Goal: Task Accomplishment & Management: Complete application form

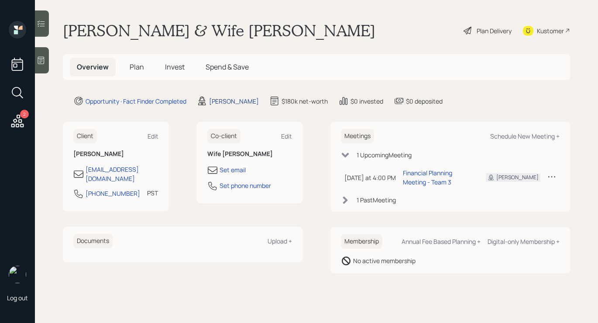
click at [232, 103] on div "Michael Russo" at bounding box center [234, 100] width 50 height 9
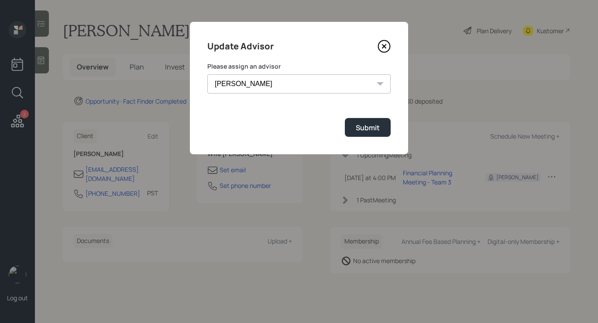
click at [307, 82] on select "Michael Russo Jonah Coleman Tyler End Treva Nostdahl Eric Schwartz Sami Boghos …" at bounding box center [298, 83] width 183 height 19
select select "b1d8ea90-abcc-42aa-86cc-4f33a132aacc"
click at [207, 74] on select "Michael Russo Jonah Coleman Tyler End Treva Nostdahl Eric Schwartz Sami Boghos …" at bounding box center [298, 83] width 183 height 19
click at [378, 132] on div "Submit" at bounding box center [368, 128] width 24 height 10
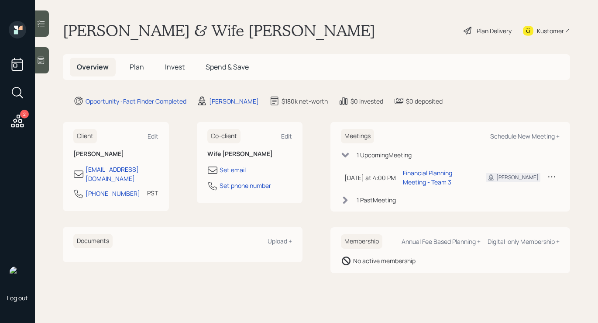
click at [471, 37] on div "Plan Delivery" at bounding box center [488, 30] width 50 height 19
click at [477, 31] on div "Plan Delivery" at bounding box center [494, 30] width 35 height 9
click at [496, 28] on div "Plan Delivery" at bounding box center [494, 30] width 35 height 9
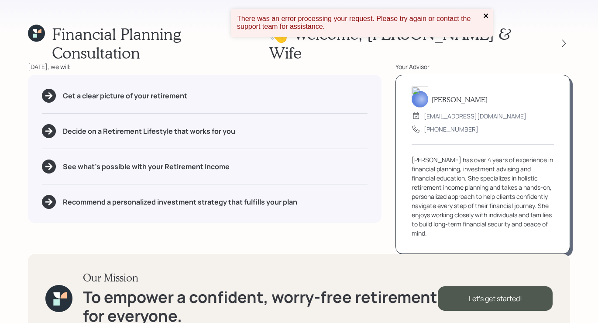
click at [488, 12] on icon "close" at bounding box center [486, 15] width 6 height 7
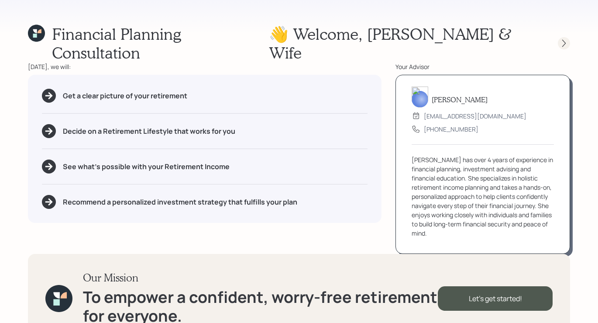
click at [567, 39] on icon at bounding box center [564, 43] width 9 height 9
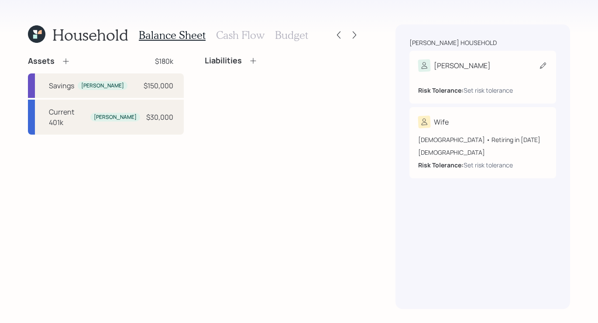
click at [484, 75] on div "Risk Tolerance: Set risk tolerance" at bounding box center [482, 83] width 129 height 23
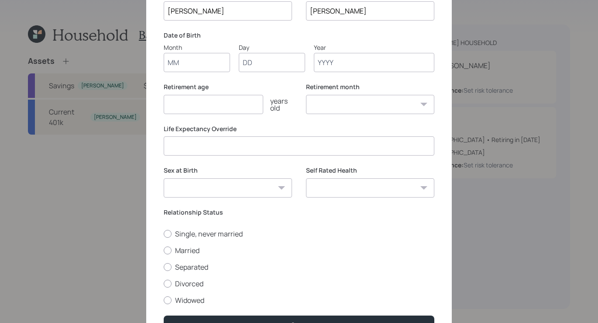
scroll to position [86, 0]
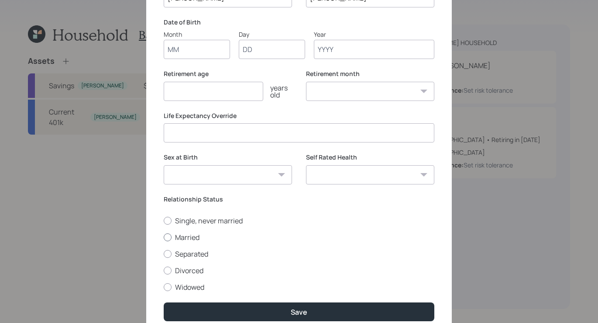
click at [166, 238] on div at bounding box center [168, 237] width 8 height 8
click at [164, 237] on input "Married" at bounding box center [163, 237] width 0 height 0
radio input "true"
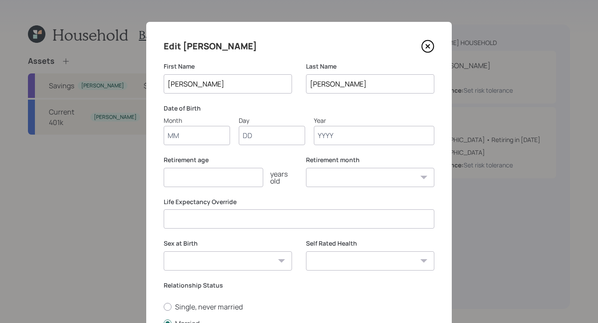
click at [184, 133] on input "Month" at bounding box center [197, 135] width 66 height 19
type input "01"
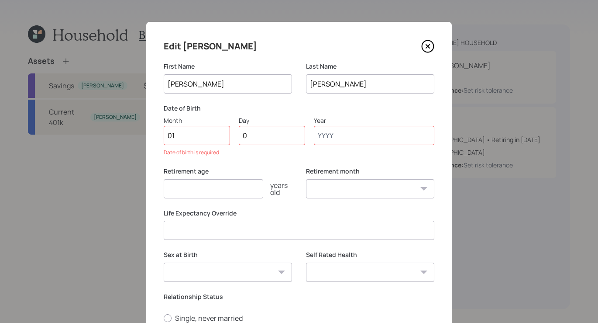
type input "01"
type input "1959"
select select "1"
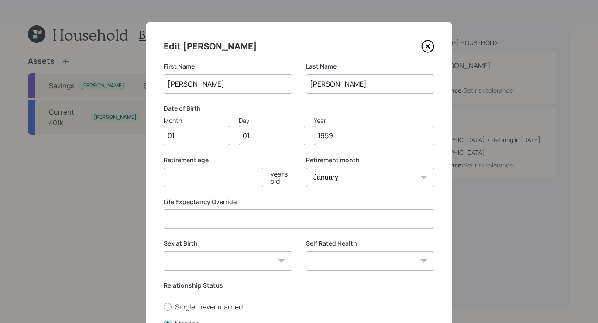
type input "1959"
click at [201, 264] on select "Male Female Other / Prefer not to say" at bounding box center [228, 260] width 128 height 19
click at [164, 251] on select "Male Female Other / Prefer not to say" at bounding box center [228, 260] width 128 height 19
click at [199, 262] on select "Male Female Other / Prefer not to say" at bounding box center [228, 260] width 128 height 19
select select "male"
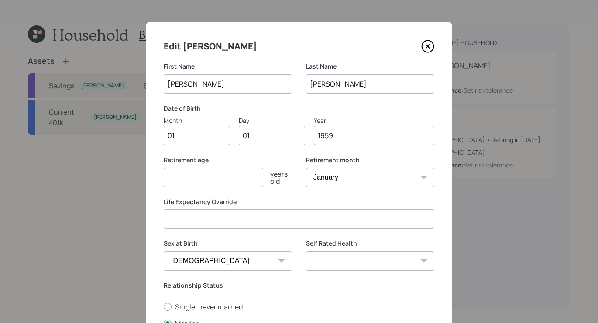
click at [164, 251] on select "Male Female Other / Prefer not to say" at bounding box center [228, 260] width 128 height 19
click at [201, 182] on input "number" at bounding box center [214, 177] width 100 height 19
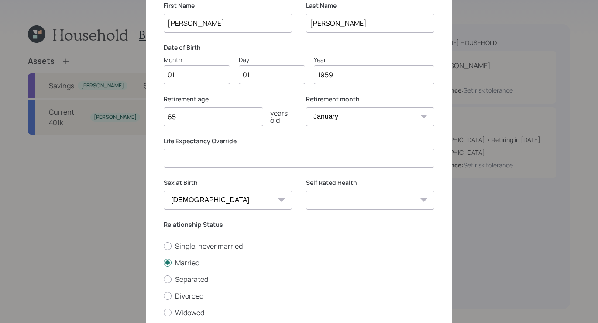
scroll to position [82, 0]
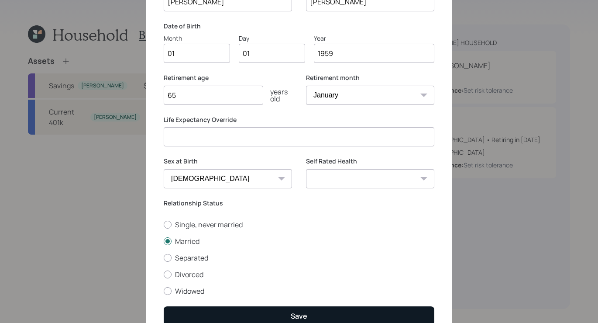
type input "65"
click at [325, 315] on button "Save" at bounding box center [299, 315] width 271 height 19
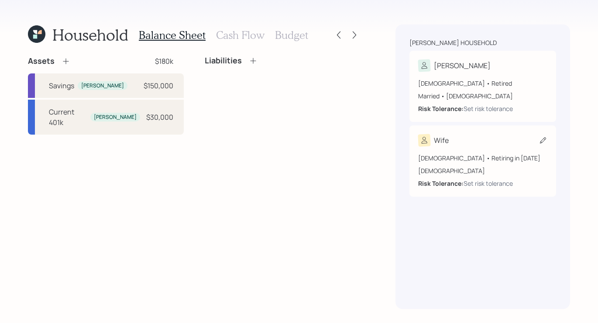
click at [503, 143] on div "Wife" at bounding box center [482, 140] width 129 height 12
select select "female"
click at [128, 112] on div "Current 401k Erich $30,000" at bounding box center [106, 117] width 156 height 35
select select "company_sponsored"
select select "balanced"
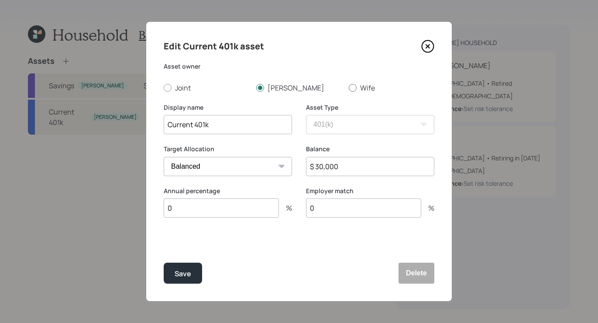
click at [355, 90] on label "Wife" at bounding box center [392, 88] width 86 height 10
click at [349, 88] on input "Wife" at bounding box center [348, 87] width 0 height 0
radio input "true"
click at [169, 278] on button "Save" at bounding box center [183, 272] width 38 height 21
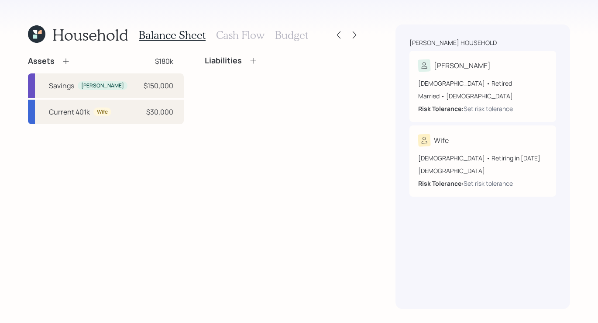
click at [58, 62] on div "Assets" at bounding box center [49, 61] width 42 height 10
click at [66, 62] on icon at bounding box center [66, 61] width 9 height 9
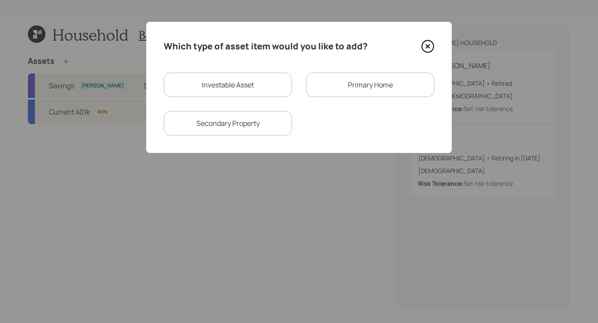
click at [340, 79] on div "Primary Home" at bounding box center [370, 84] width 128 height 24
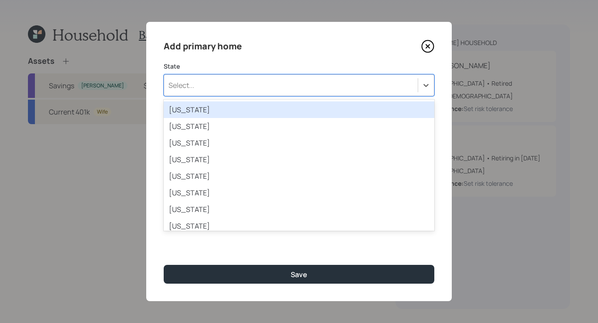
click at [230, 90] on div "Select..." at bounding box center [291, 85] width 254 height 15
type input "ca"
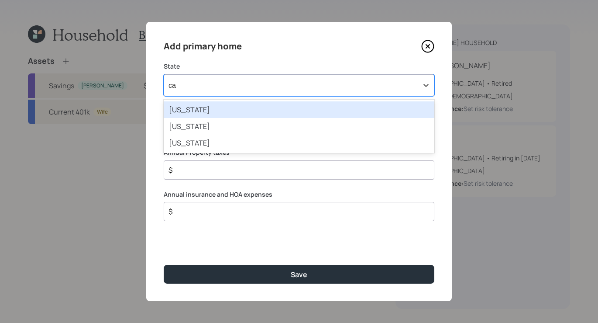
click at [229, 107] on div "California" at bounding box center [299, 109] width 271 height 17
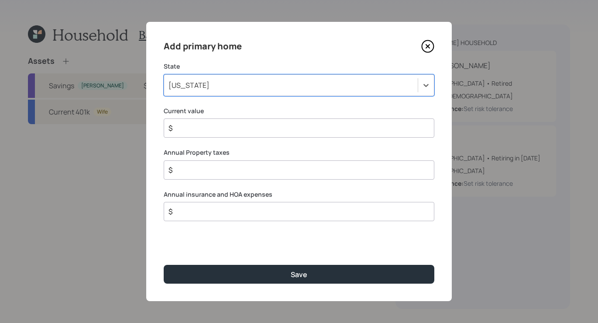
click at [219, 129] on input "$" at bounding box center [296, 128] width 256 height 10
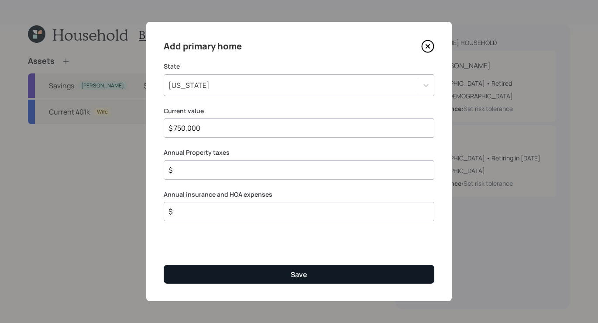
type input "$ 750,000"
click at [335, 268] on button "Save" at bounding box center [299, 273] width 271 height 19
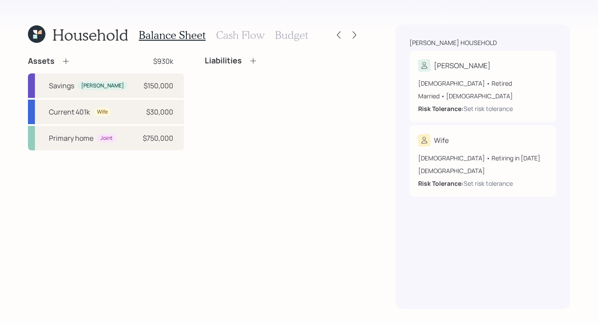
click at [247, 37] on h3 "Cash Flow" at bounding box center [240, 35] width 48 height 13
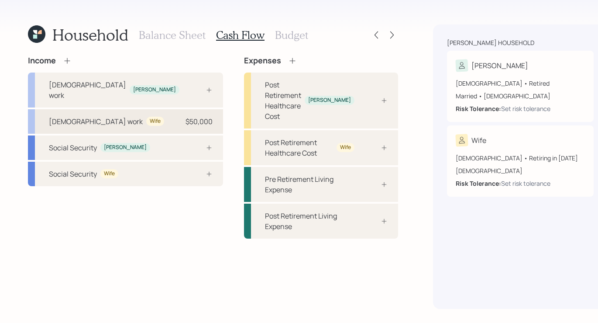
click at [140, 117] on div "Full-time work Wife $50,000" at bounding box center [125, 121] width 195 height 24
